Goal: Task Accomplishment & Management: Use online tool/utility

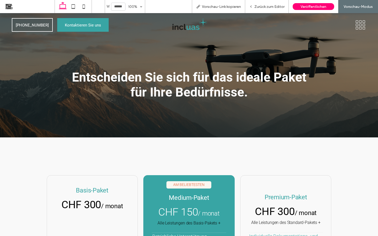
click at [185, 30] on img at bounding box center [189, 24] width 38 height 15
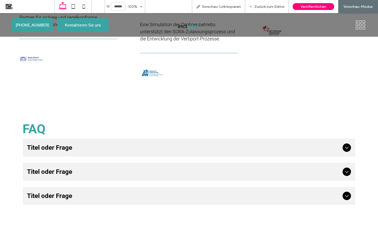
scroll to position [1171, 0]
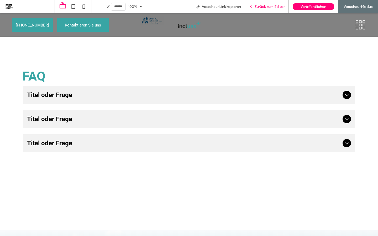
click at [264, 8] on span "Zurück zum Editor" at bounding box center [269, 6] width 30 height 4
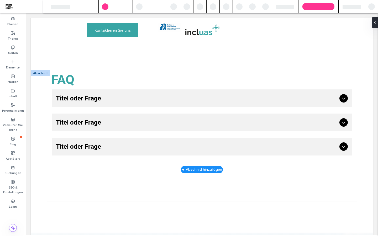
scroll to position [1162, 0]
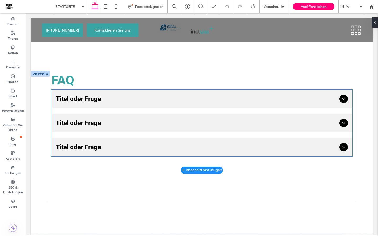
click at [217, 99] on span "Titel oder Frage" at bounding box center [197, 98] width 282 height 9
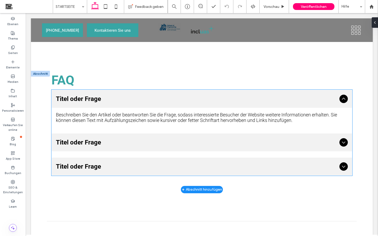
click at [217, 99] on span "Titel oder Frage" at bounding box center [197, 98] width 282 height 9
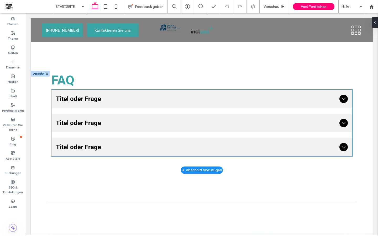
click at [217, 99] on span "Titel oder Frage" at bounding box center [197, 98] width 282 height 9
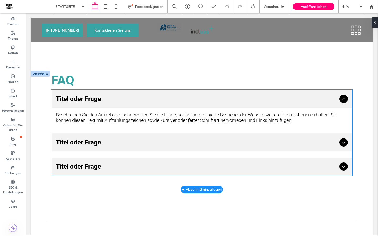
click at [121, 102] on span "Titel oder Frage" at bounding box center [197, 98] width 282 height 9
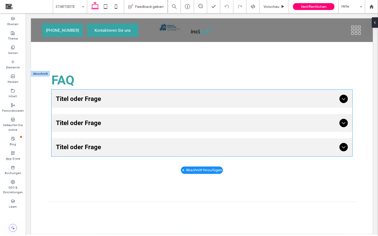
click at [121, 102] on span "Titel oder Frage" at bounding box center [197, 98] width 282 height 9
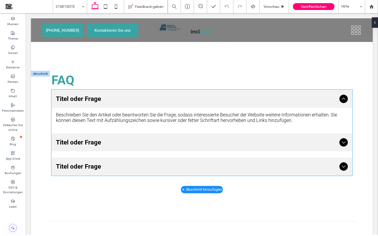
click at [121, 102] on span "Titel oder Frage" at bounding box center [197, 98] width 282 height 9
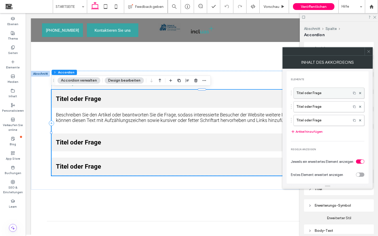
click at [310, 96] on label "Titel oder Frage" at bounding box center [322, 93] width 52 height 11
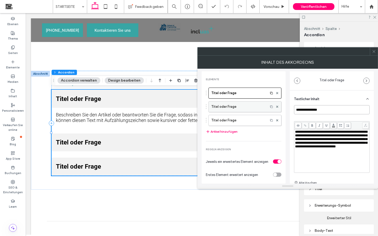
drag, startPoint x: 328, startPoint y: 111, endPoint x: 276, endPoint y: 112, distance: 52.0
click at [276, 112] on div "**********" at bounding box center [288, 126] width 172 height 115
paste input "**********"
type input "**********"
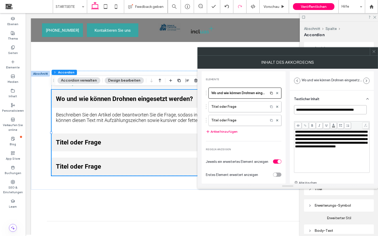
scroll to position [0, 0]
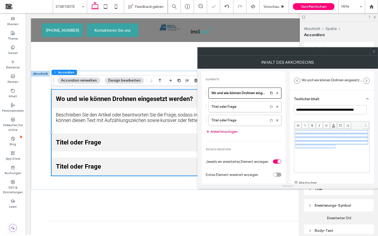
drag, startPoint x: 325, startPoint y: 159, endPoint x: 289, endPoint y: 127, distance: 47.6
click at [289, 127] on div "**********" at bounding box center [288, 126] width 172 height 115
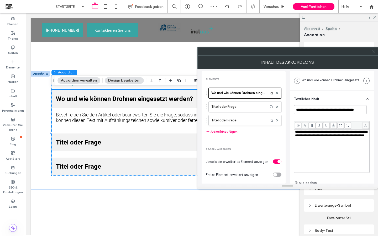
click at [374, 53] on icon at bounding box center [374, 52] width 4 height 4
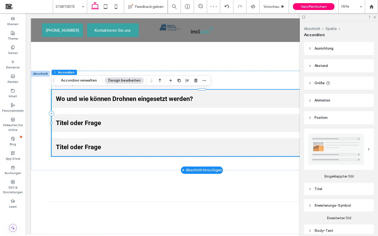
click at [254, 104] on div "Wo und wie können Drohnen eingesetzt werden?" at bounding box center [202, 99] width 300 height 18
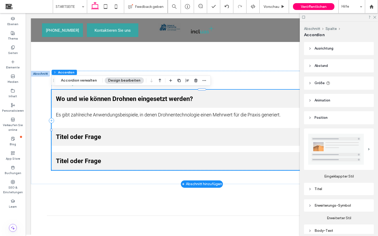
click at [248, 139] on span "Titel oder Frage" at bounding box center [197, 136] width 282 height 9
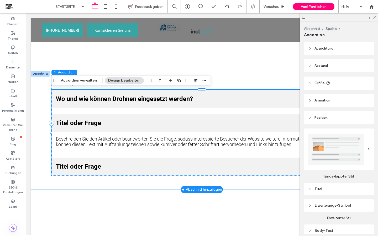
click at [267, 137] on div "Beschreiben Sie den Artikel oder beantworten Sie die Frage, sodass interessiert…" at bounding box center [202, 141] width 292 height 11
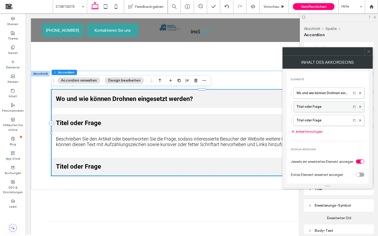
click at [317, 102] on label "Titel oder Frage" at bounding box center [322, 107] width 52 height 11
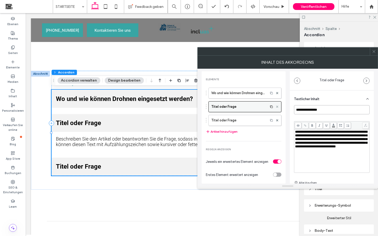
drag, startPoint x: 327, startPoint y: 111, endPoint x: 274, endPoint y: 110, distance: 53.8
click at [274, 110] on div "**********" at bounding box center [288, 126] width 172 height 115
paste input "**********"
type input "**********"
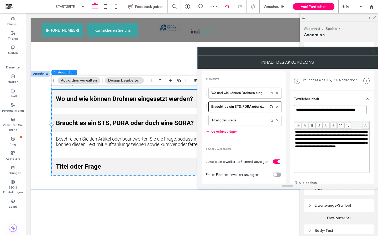
scroll to position [0, 0]
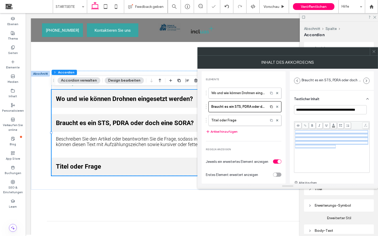
drag, startPoint x: 319, startPoint y: 156, endPoint x: 289, endPoint y: 124, distance: 43.7
click at [289, 124] on div "**********" at bounding box center [288, 126] width 172 height 115
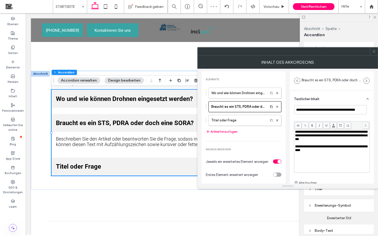
click at [374, 54] on span at bounding box center [374, 52] width 4 height 8
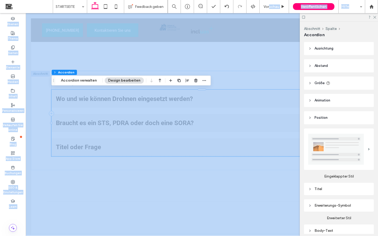
click at [269, 6] on span "Vorschau" at bounding box center [272, 6] width 16 height 4
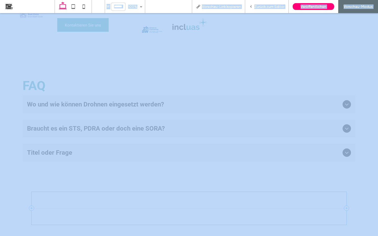
scroll to position [1171, 0]
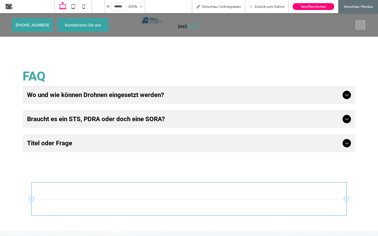
click at [259, 110] on div "Braucht es ein STS, PDRA oder doch eine SORA?" at bounding box center [189, 119] width 332 height 18
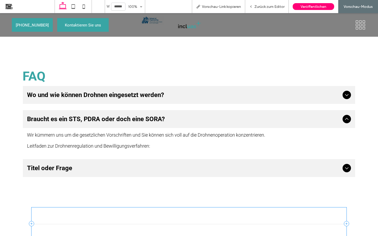
click at [281, 91] on span "Wo und wie können Drohnen eingesetzt werden?" at bounding box center [183, 94] width 313 height 9
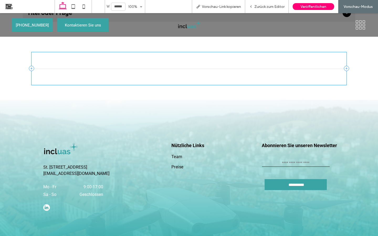
scroll to position [1333, 0]
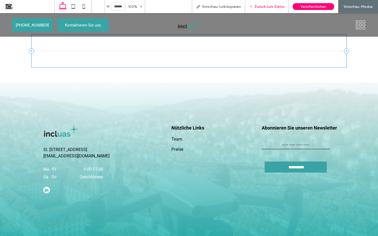
click at [263, 8] on span "Zurück zum Editor" at bounding box center [269, 6] width 30 height 4
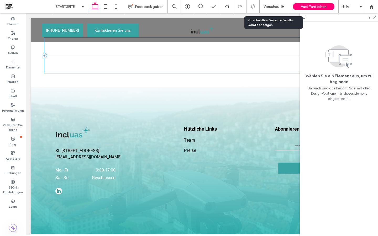
scroll to position [1322, 0]
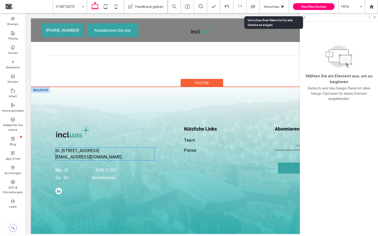
click at [103, 158] on h5 "operations@incluas.ch" at bounding box center [104, 157] width 99 height 6
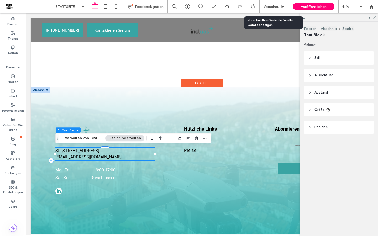
click at [103, 158] on h5 "operations@incluas.ch" at bounding box center [104, 157] width 99 height 6
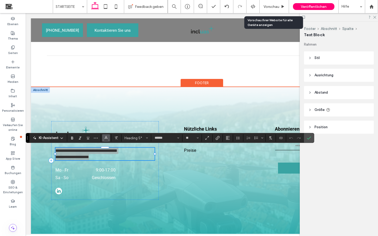
click at [107, 138] on use "Farbe" at bounding box center [106, 137] width 3 height 3
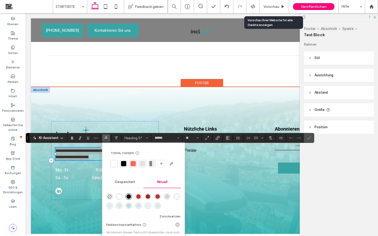
click at [114, 165] on div at bounding box center [114, 163] width 5 height 5
click at [310, 140] on icon "Bestätigen" at bounding box center [309, 138] width 4 height 4
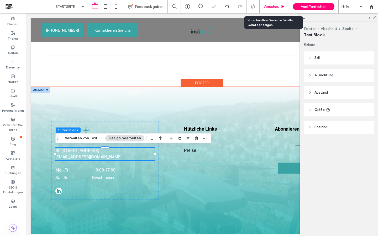
click at [273, 8] on span "Vorschau" at bounding box center [272, 6] width 16 height 4
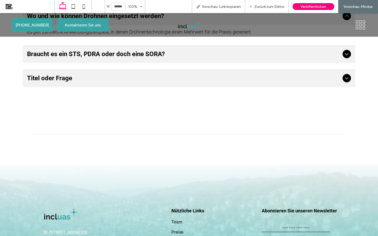
scroll to position [1333, 0]
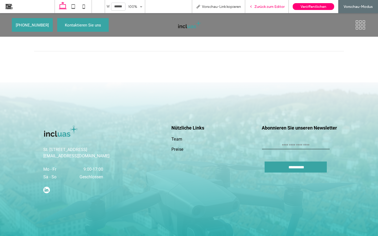
click at [262, 9] on div "Zurück zum Editor" at bounding box center [267, 6] width 44 height 13
click at [263, 8] on span "Zurück zum Editor" at bounding box center [269, 6] width 30 height 4
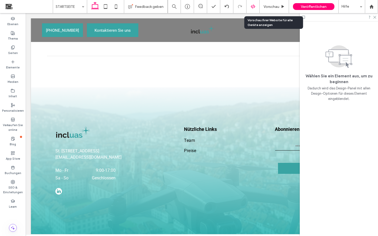
scroll to position [1322, 0]
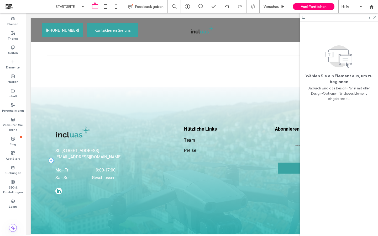
click at [113, 160] on div "St. Gallerstrasse 43b, CH-9500 Wil (SG) operations@incluas.ch Mo - Fr 9:00 - 17…" at bounding box center [105, 160] width 108 height 79
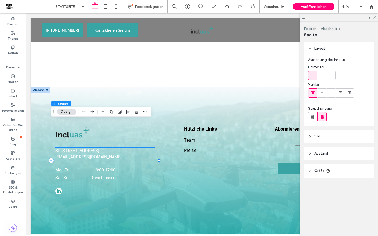
click at [114, 153] on h5 "St. Gallerstrasse 43b, CH-9500 Wil (SG)" at bounding box center [104, 151] width 99 height 6
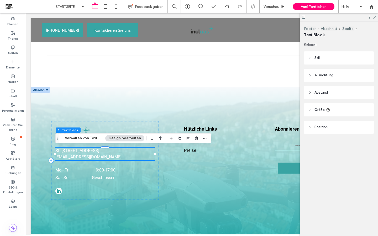
click at [114, 153] on h5 "St. Gallerstrasse 43b, CH-9500 Wil (SG)" at bounding box center [104, 151] width 99 height 6
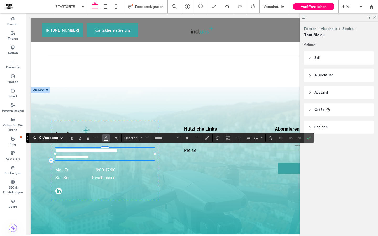
click at [107, 138] on use "Farbe" at bounding box center [106, 137] width 3 height 3
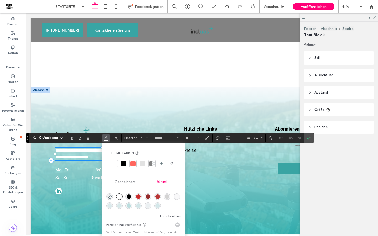
click at [124, 165] on div at bounding box center [123, 163] width 5 height 5
click at [308, 139] on use "Bestätigen" at bounding box center [309, 138] width 4 height 3
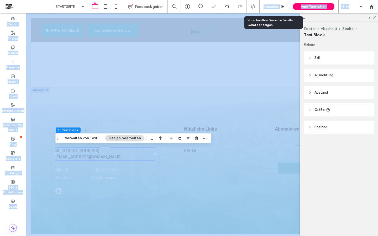
drag, startPoint x: 273, startPoint y: 4, endPoint x: 273, endPoint y: 205, distance: 201.7
click at [273, 4] on div "Vorschau" at bounding box center [274, 6] width 29 height 13
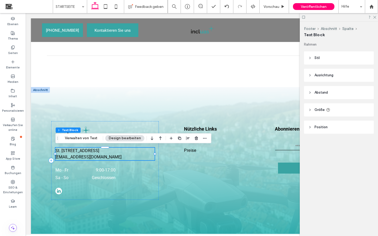
click at [374, 20] on div at bounding box center [339, 17] width 78 height 8
click at [376, 17] on icon at bounding box center [374, 16] width 3 height 3
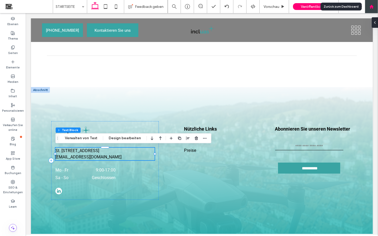
click at [374, 10] on div at bounding box center [371, 6] width 13 height 13
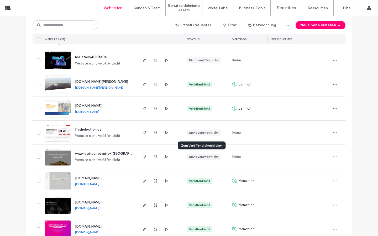
scroll to position [232, 0]
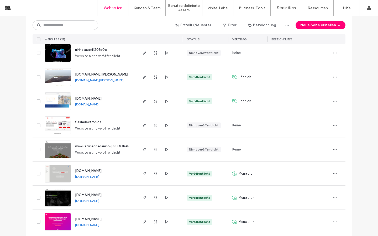
click at [50, 99] on img at bounding box center [58, 111] width 26 height 36
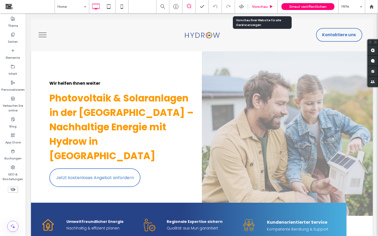
click at [264, 9] on div "Vorschau" at bounding box center [262, 6] width 29 height 13
click at [262, 7] on span "Vorschau" at bounding box center [260, 6] width 16 height 4
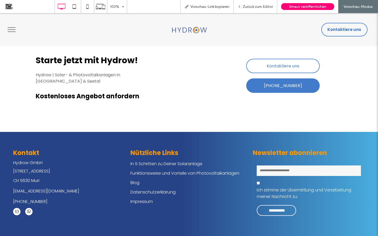
scroll to position [1617, 0]
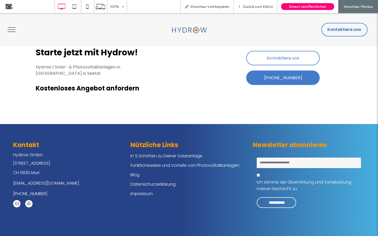
click at [144, 181] on link "Datenschutzerklärung" at bounding box center [153, 184] width 45 height 6
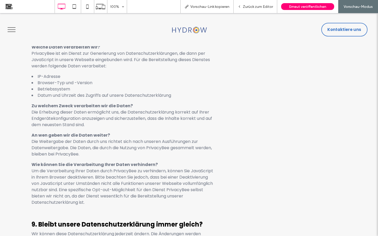
scroll to position [4083, 0]
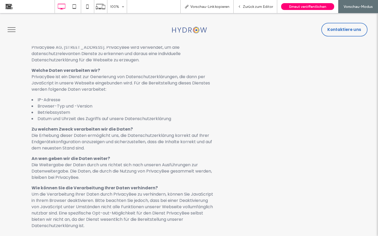
click at [13, 30] on button "menu" at bounding box center [12, 30] width 14 height 14
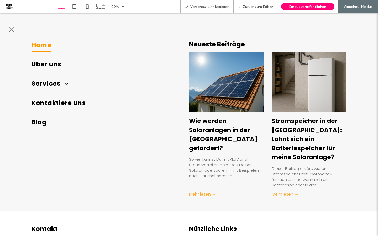
click at [40, 47] on span "Home" at bounding box center [42, 45] width 20 height 13
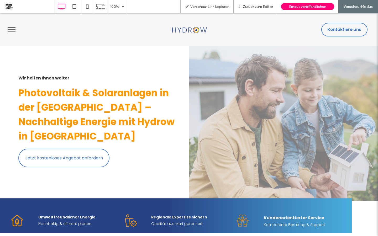
click at [13, 32] on span "menu" at bounding box center [12, 32] width 8 height 1
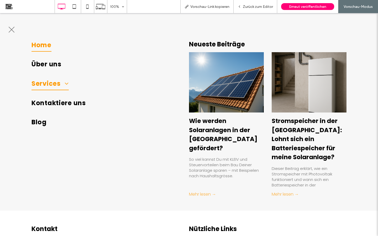
click at [65, 84] on span at bounding box center [65, 83] width 8 height 6
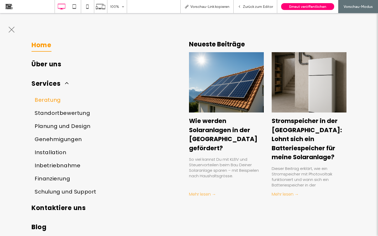
click at [54, 98] on span "Beratung" at bounding box center [48, 100] width 26 height 8
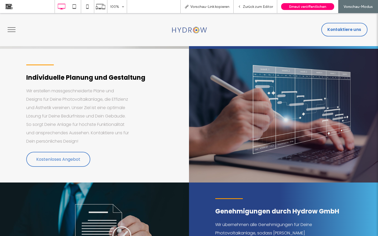
scroll to position [242, 0]
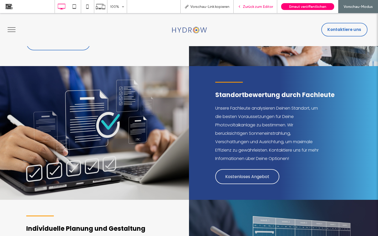
click at [247, 7] on span "Zurück zum Editor" at bounding box center [258, 6] width 30 height 4
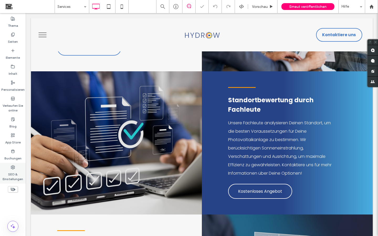
click at [12, 169] on icon at bounding box center [13, 167] width 4 height 4
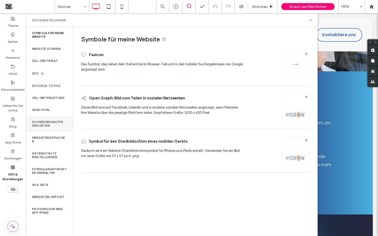
click at [51, 126] on label "Sicherungskopie der Seiten" at bounding box center [49, 123] width 35 height 7
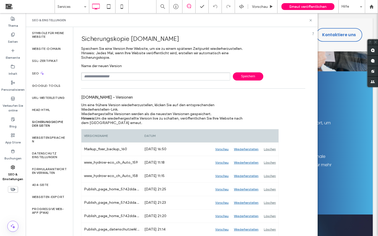
click at [122, 81] on input "text" at bounding box center [155, 76] width 149 height 8
type input "*"
drag, startPoint x: 132, startPoint y: 79, endPoint x: 99, endPoint y: 81, distance: 32.9
click at [99, 81] on input "**********" at bounding box center [155, 76] width 149 height 8
type input "**********"
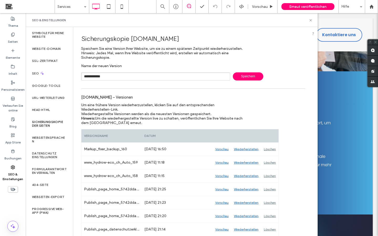
click at [252, 81] on span "Speichern" at bounding box center [248, 76] width 30 height 8
click at [312, 21] on icon at bounding box center [311, 20] width 4 height 4
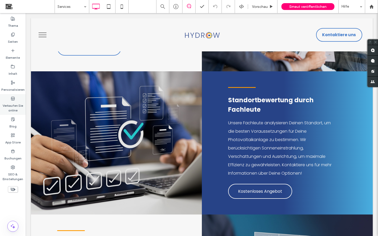
click at [14, 104] on label "Verkaufen Sie online" at bounding box center [13, 107] width 26 height 12
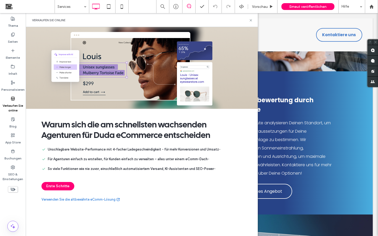
click at [69, 199] on link "Verwenden Sie die altbewährte eComm-Lösung" at bounding box center [80, 199] width 79 height 5
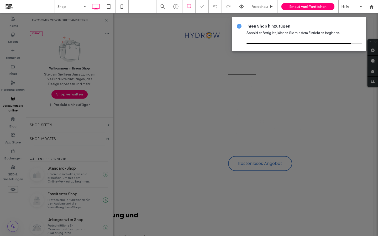
scroll to position [241, 0]
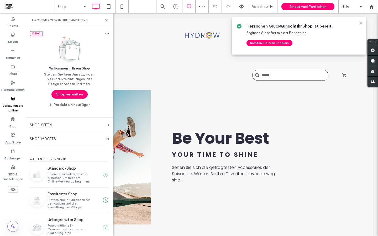
click at [362, 23] on icon at bounding box center [361, 23] width 4 height 4
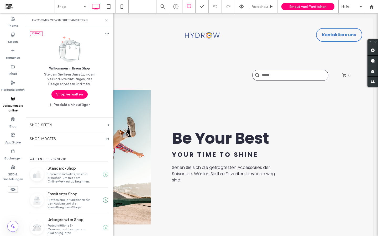
click at [106, 20] on use at bounding box center [106, 20] width 2 height 2
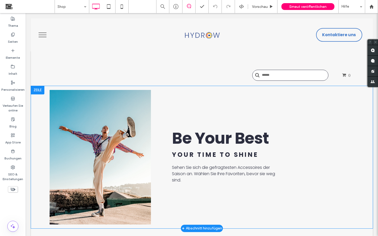
click at [34, 107] on div "Click To Paste Be Your Best Your time to shine Sehen Sie sich die gefragtesten …" at bounding box center [202, 157] width 342 height 143
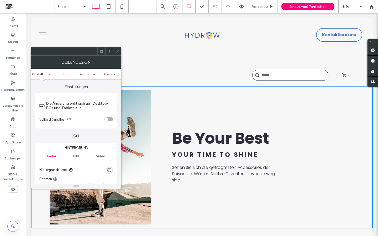
click at [117, 52] on icon at bounding box center [117, 52] width 4 height 4
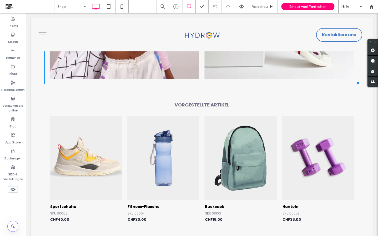
scroll to position [330, 0]
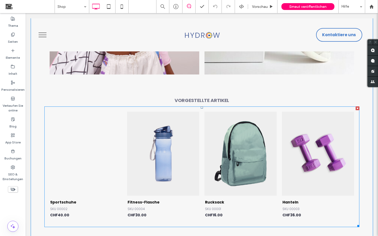
click at [91, 143] on link at bounding box center [86, 154] width 72 height 84
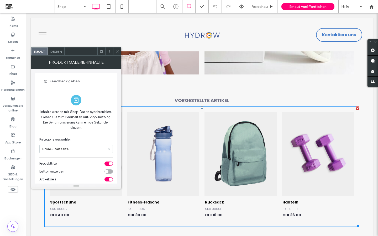
click at [118, 50] on icon at bounding box center [117, 52] width 4 height 4
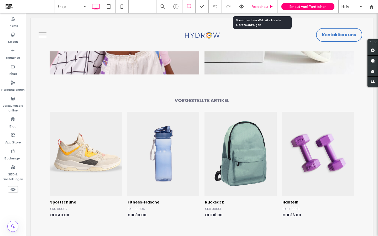
click at [260, 7] on span "Vorschau" at bounding box center [260, 6] width 16 height 4
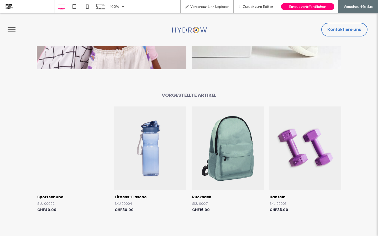
click at [70, 166] on link at bounding box center [73, 149] width 72 height 84
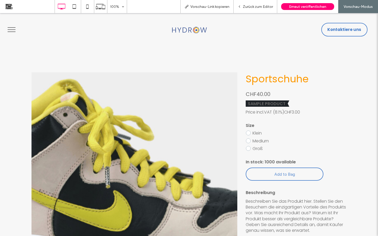
click at [133, 176] on div at bounding box center [130, 179] width 412 height 412
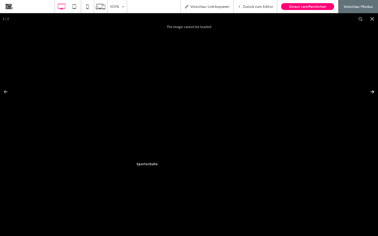
click at [373, 92] on div "Images Gallery" at bounding box center [369, 92] width 18 height 26
click at [373, 20] on button "Close" at bounding box center [373, 19] width 12 height 12
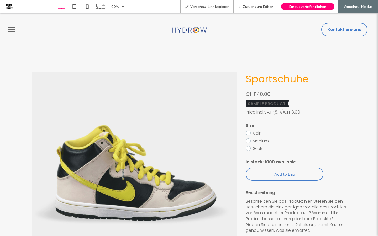
click at [11, 30] on button "menu" at bounding box center [12, 30] width 14 height 14
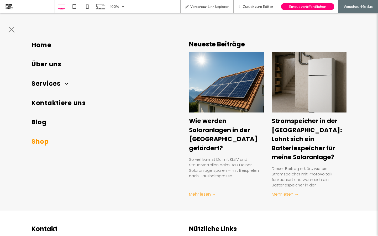
drag, startPoint x: 40, startPoint y: 140, endPoint x: 40, endPoint y: 154, distance: 13.1
click at [40, 140] on span "Shop" at bounding box center [40, 141] width 17 height 13
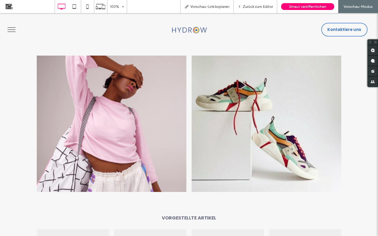
scroll to position [218, 0]
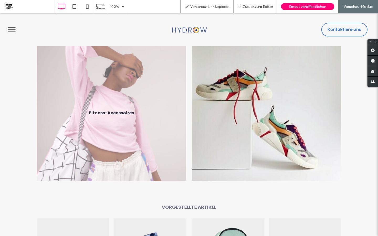
click at [127, 134] on link at bounding box center [112, 113] width 150 height 137
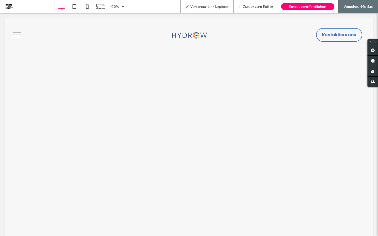
scroll to position [0, 0]
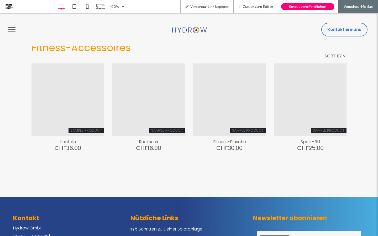
scroll to position [40, 0]
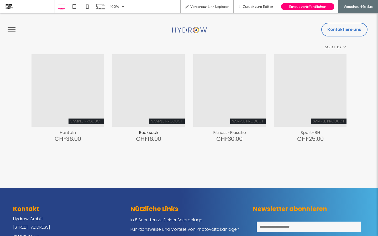
click at [143, 95] on div "Rucksack" at bounding box center [148, 90] width 72 height 72
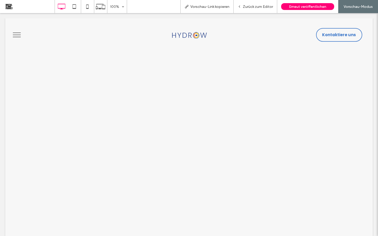
scroll to position [0, 0]
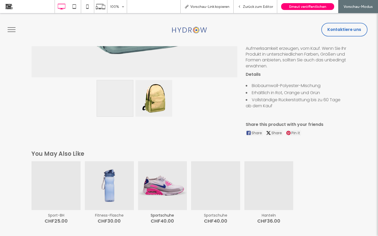
scroll to position [201, 0]
click at [161, 193] on div "Sportschuhe" at bounding box center [162, 185] width 49 height 49
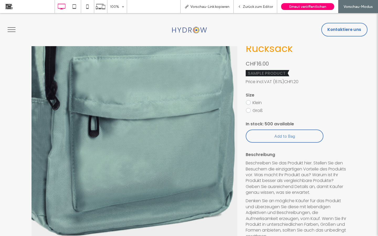
scroll to position [29, 0]
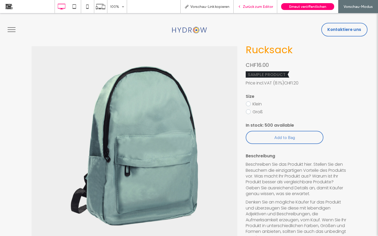
click at [257, 9] on div "Zurück zum Editor" at bounding box center [256, 6] width 44 height 13
click at [251, 7] on span "Zurück zum Editor" at bounding box center [258, 6] width 30 height 4
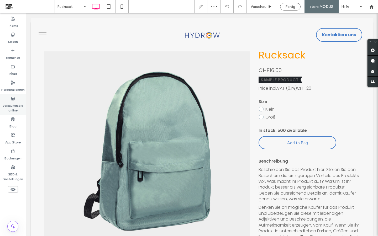
click at [15, 104] on label "Verkaufen Sie online" at bounding box center [13, 107] width 26 height 12
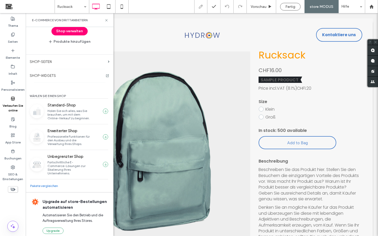
scroll to position [65, 0]
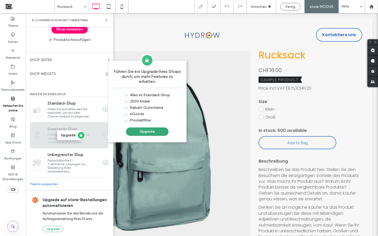
click at [85, 136] on div "Upgrade" at bounding box center [69, 135] width 78 height 25
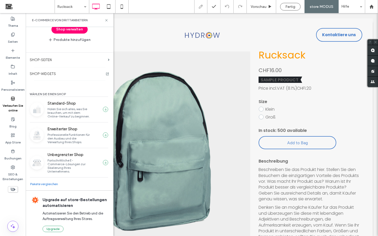
click at [51, 182] on link "Pakete vergleichen" at bounding box center [44, 184] width 28 height 4
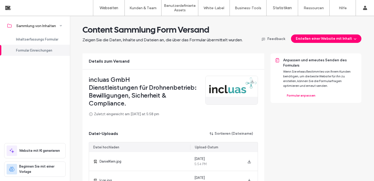
scroll to position [152, 0]
